Goal: Transaction & Acquisition: Purchase product/service

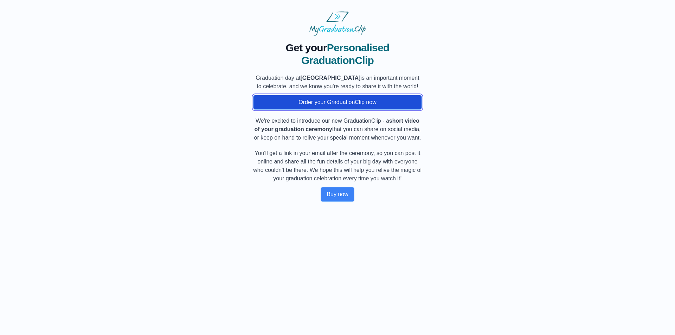
click at [360, 110] on button "Order your GraduationClip now" at bounding box center [337, 102] width 169 height 15
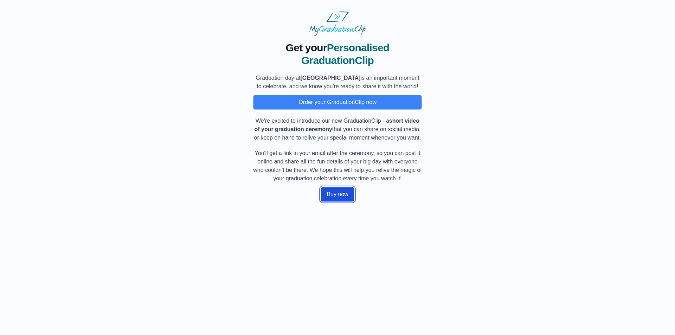
click at [341, 202] on button "Buy now" at bounding box center [336, 194] width 33 height 15
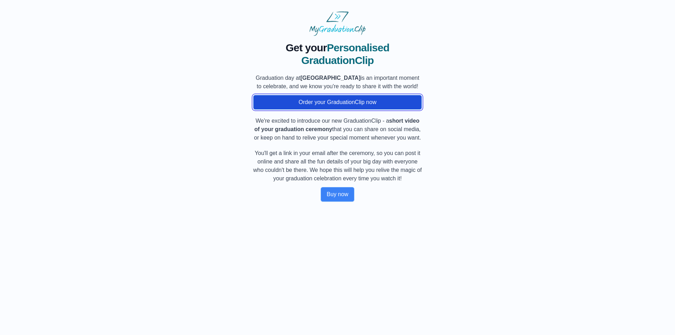
click at [361, 107] on button "Order your GraduationClip now" at bounding box center [337, 102] width 169 height 15
